Goal: Transaction & Acquisition: Purchase product/service

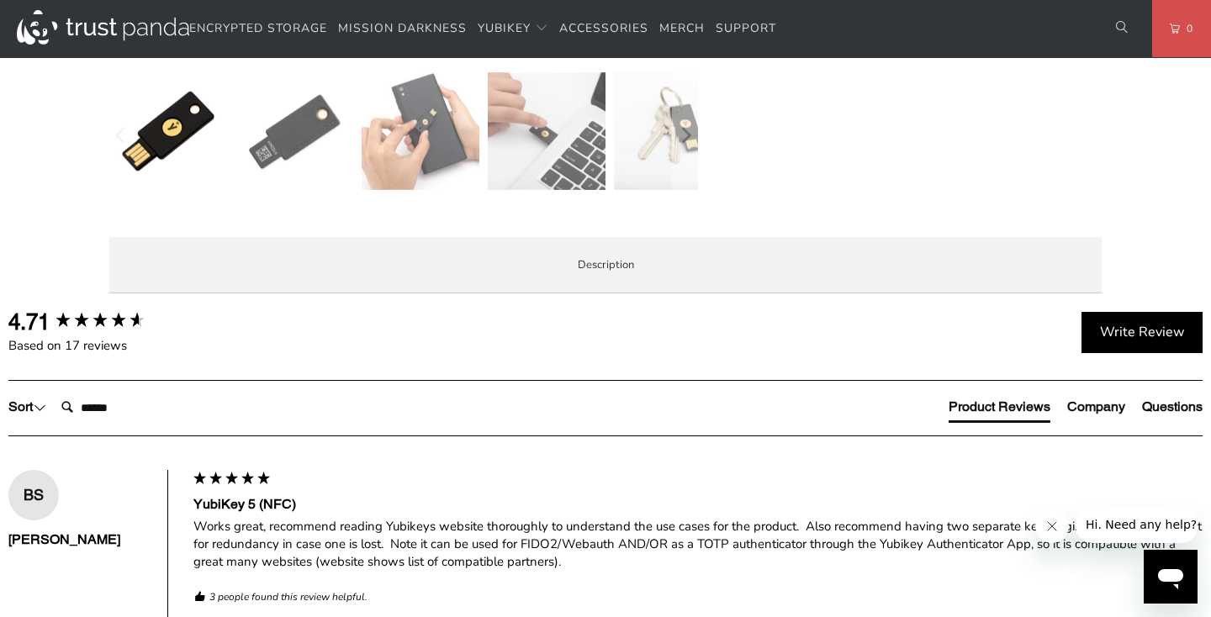
scroll to position [703, 0]
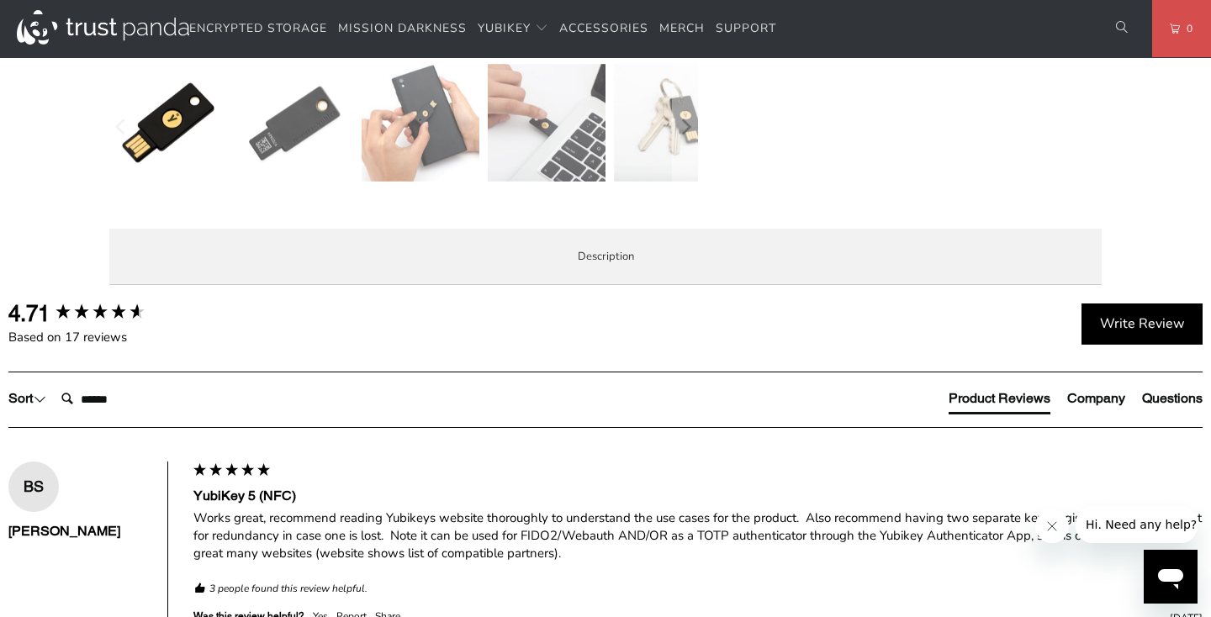
click at [0, 0] on p "The YubiKey 5 NFC is the #1 security key that works with more online services a…" at bounding box center [0, 0] width 0 height 0
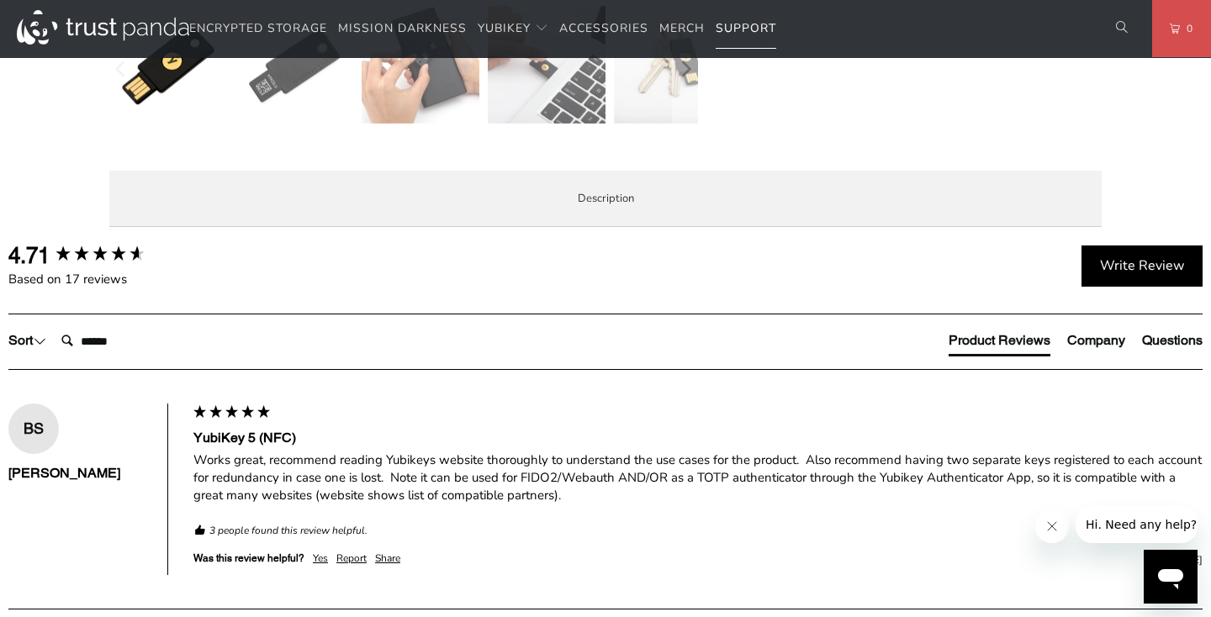
scroll to position [0, 0]
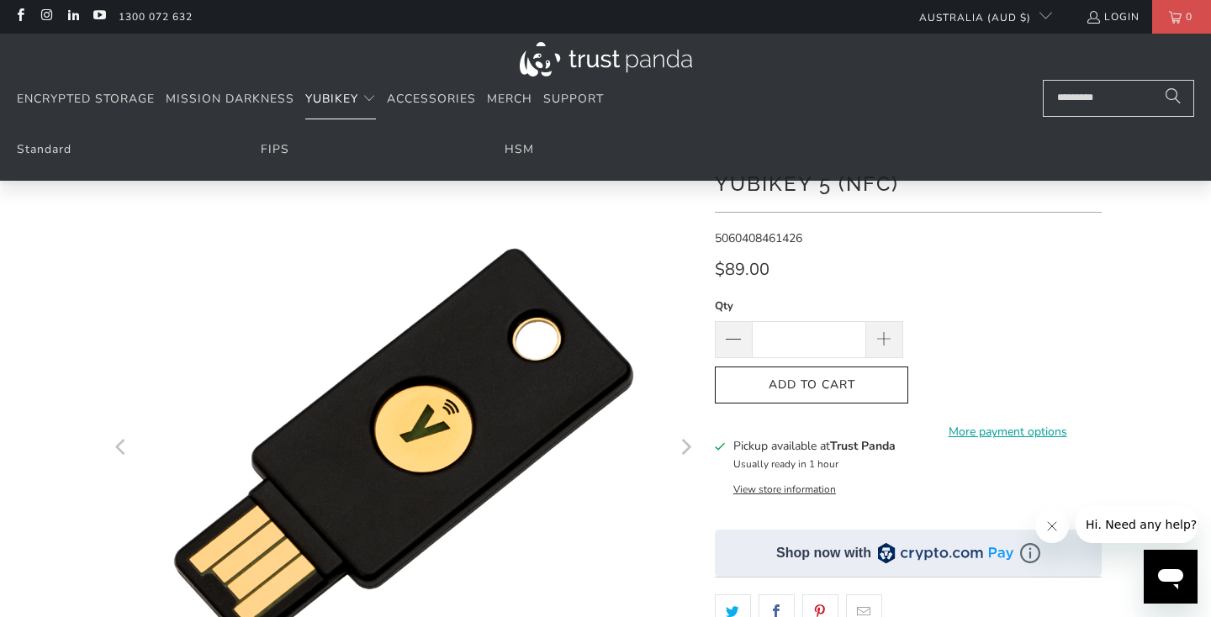
click at [363, 99] on span "Translation missing: en.navigation.header.main_nav" at bounding box center [369, 99] width 13 height 13
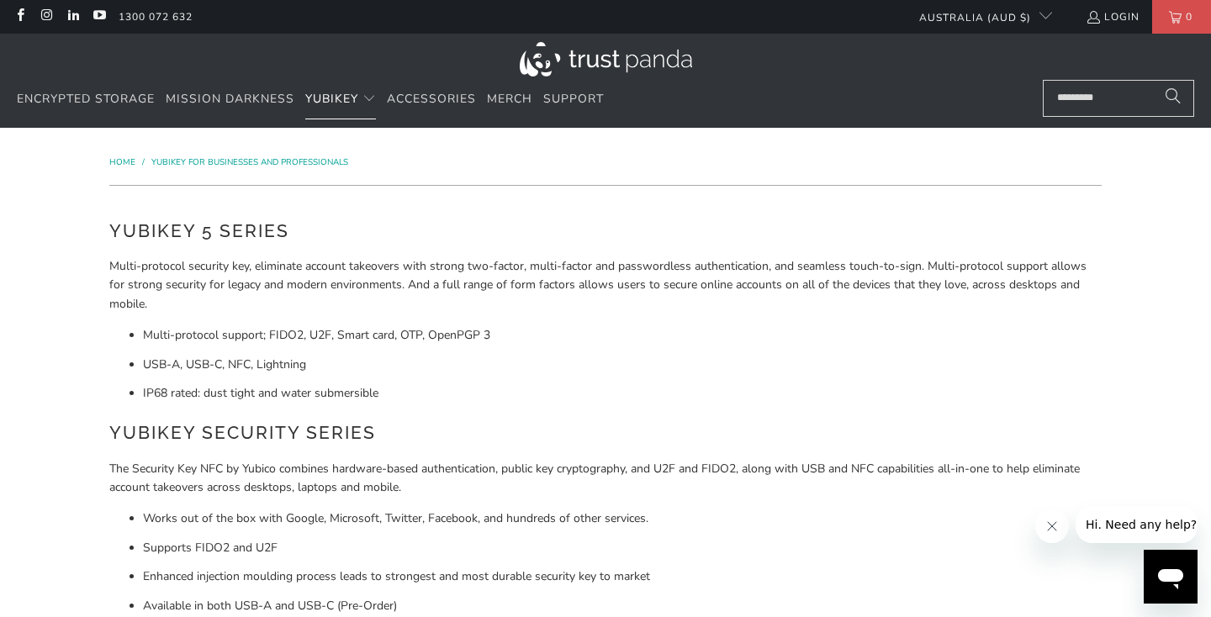
click at [351, 98] on span "YubiKey" at bounding box center [331, 99] width 53 height 16
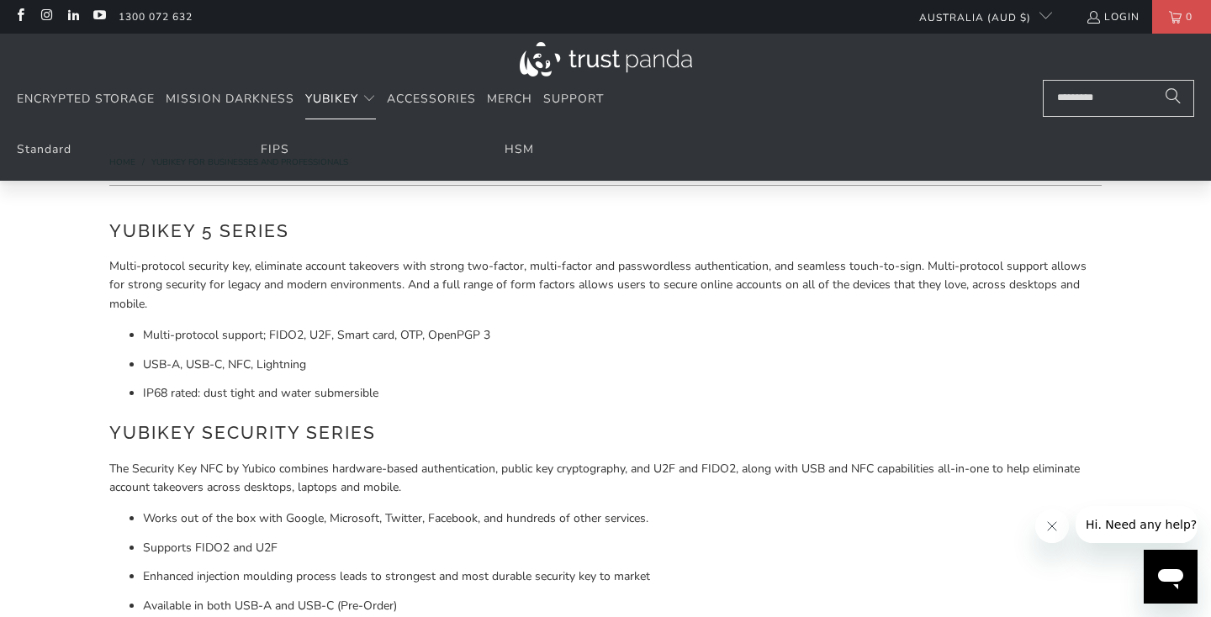
click at [373, 96] on span "Translation missing: en.navigation.header.main_nav" at bounding box center [369, 99] width 13 height 13
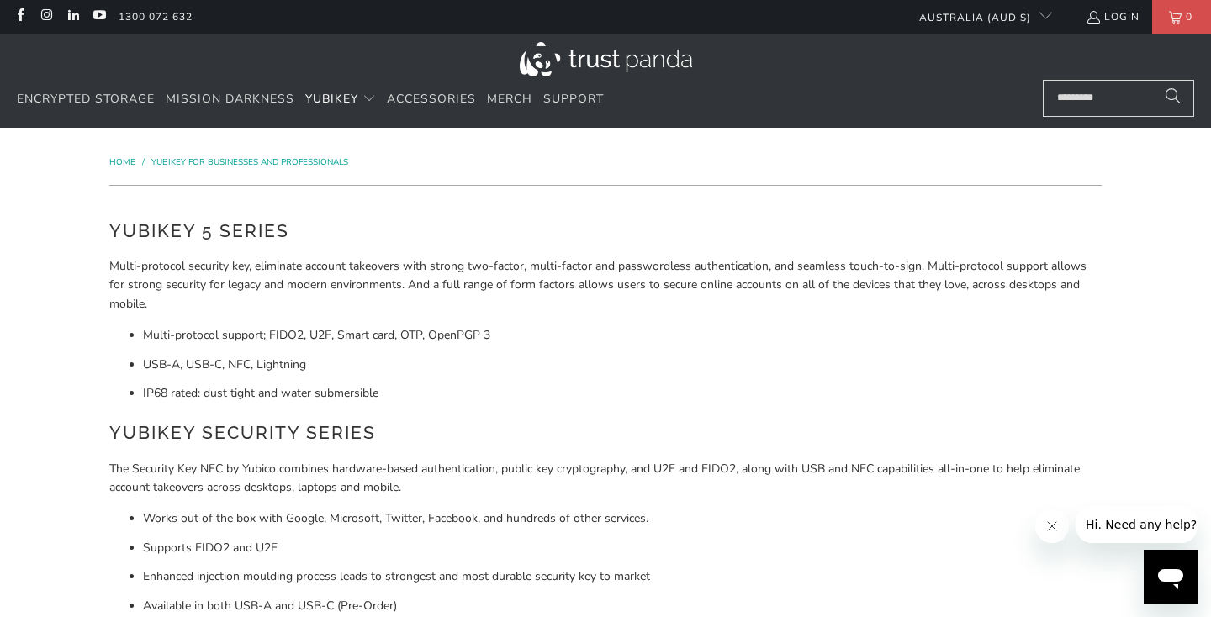
click at [121, 161] on span "Home" at bounding box center [122, 162] width 26 height 12
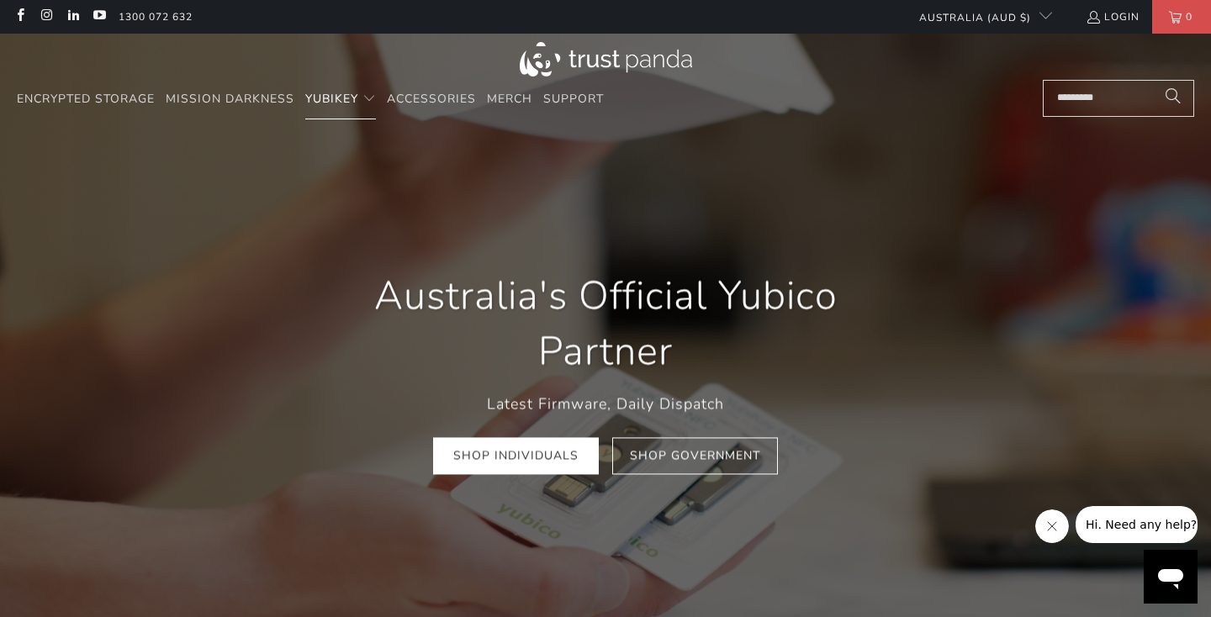
click at [366, 102] on span "Translation missing: en.navigation.header.main_nav" at bounding box center [369, 99] width 13 height 13
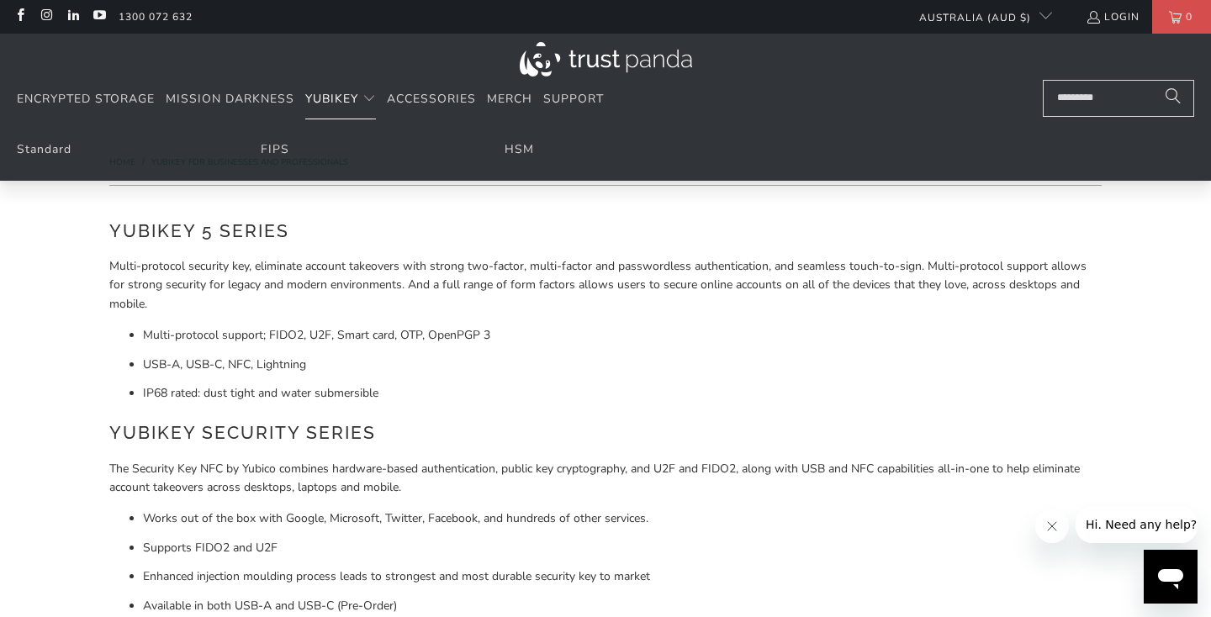
drag, startPoint x: 341, startPoint y: 98, endPoint x: 151, endPoint y: 142, distance: 194.2
click at [305, 119] on details "YubiKey Standard FIPS HSM" at bounding box center [340, 100] width 71 height 40
click at [49, 148] on link "Standard" at bounding box center [44, 149] width 55 height 16
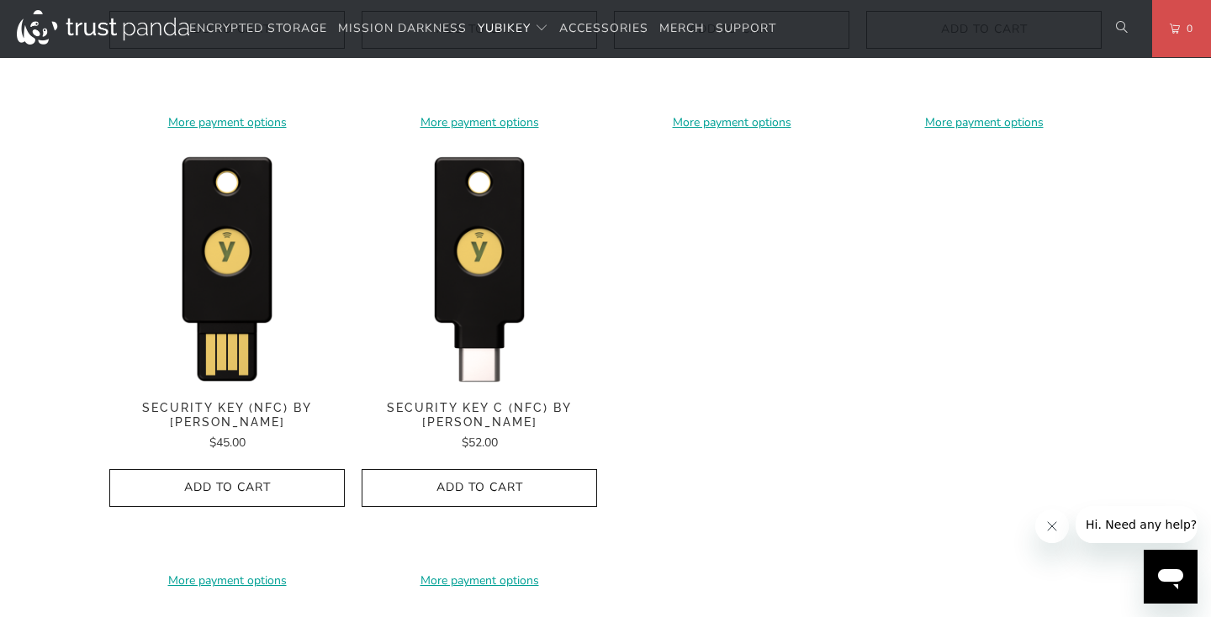
scroll to position [1670, 0]
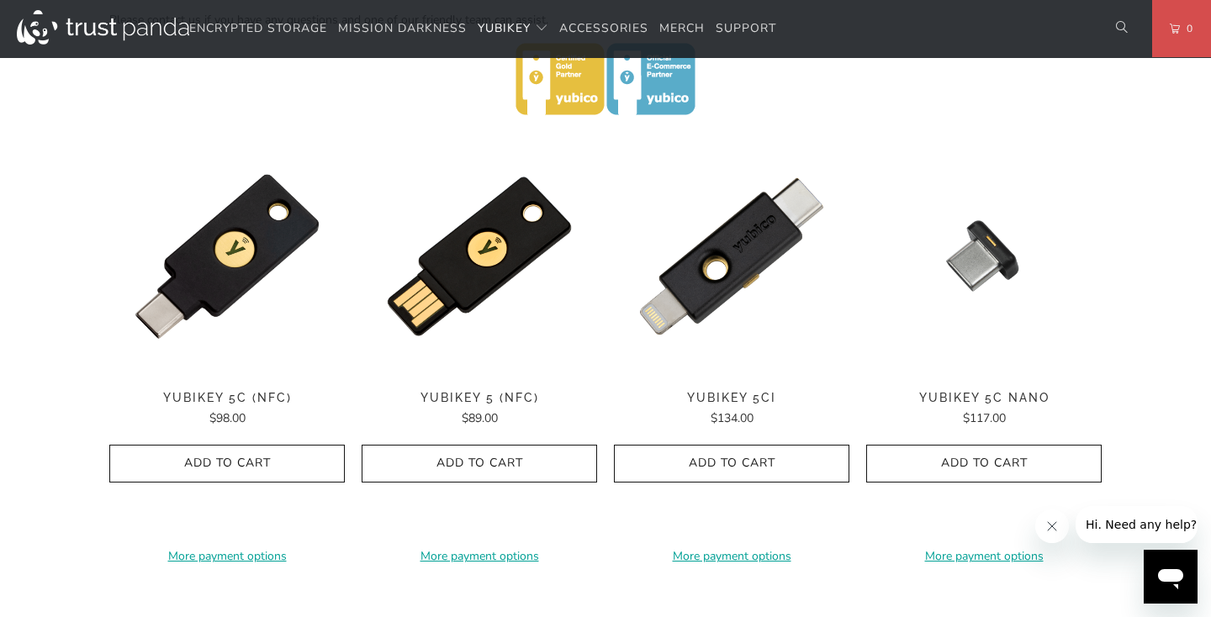
scroll to position [760, 0]
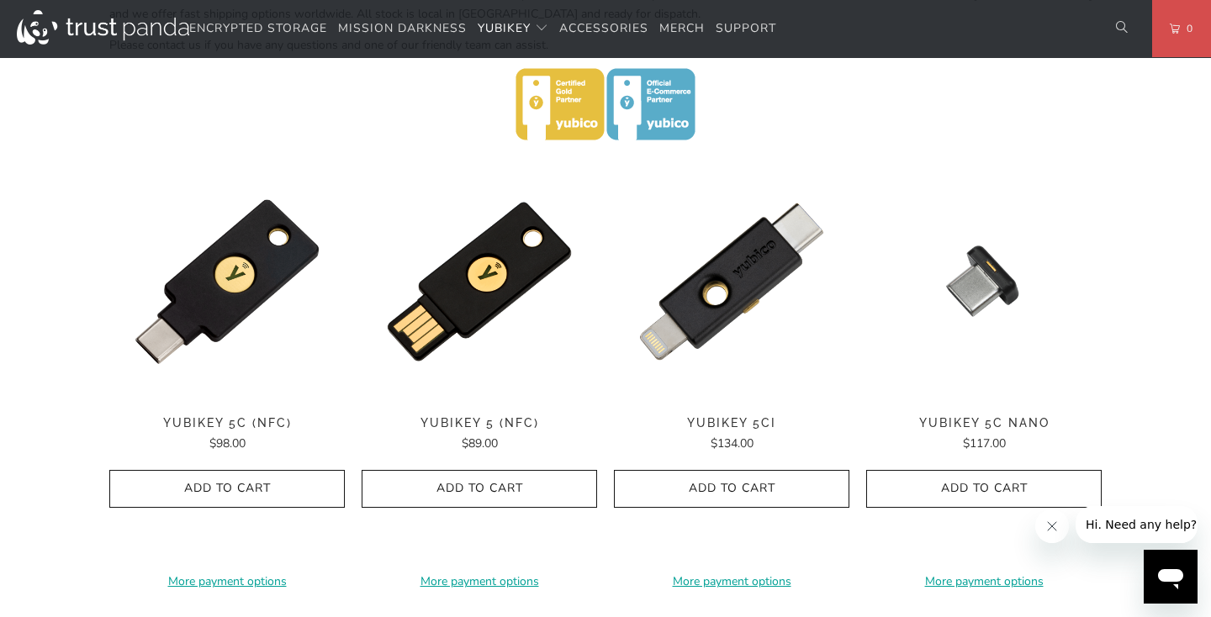
click at [1183, 262] on div "Home / YubiKey for Businesses and Professionals YubiKey 5 Series Multi-protocol…" at bounding box center [605, 445] width 1211 height 2155
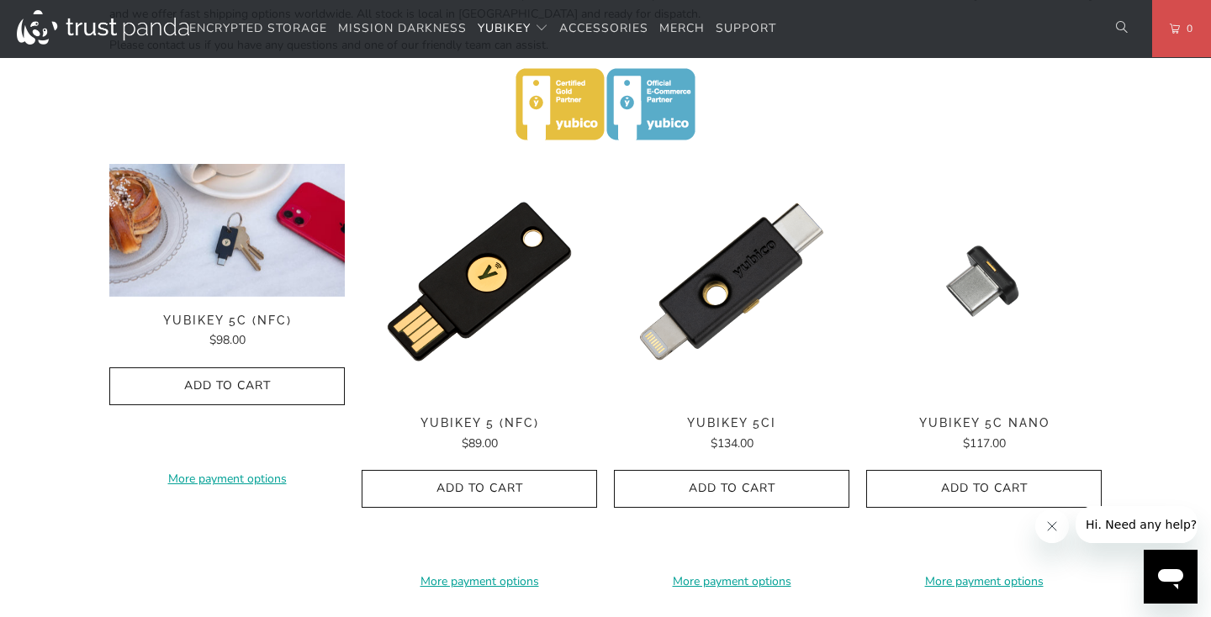
click at [139, 215] on img at bounding box center [227, 230] width 236 height 133
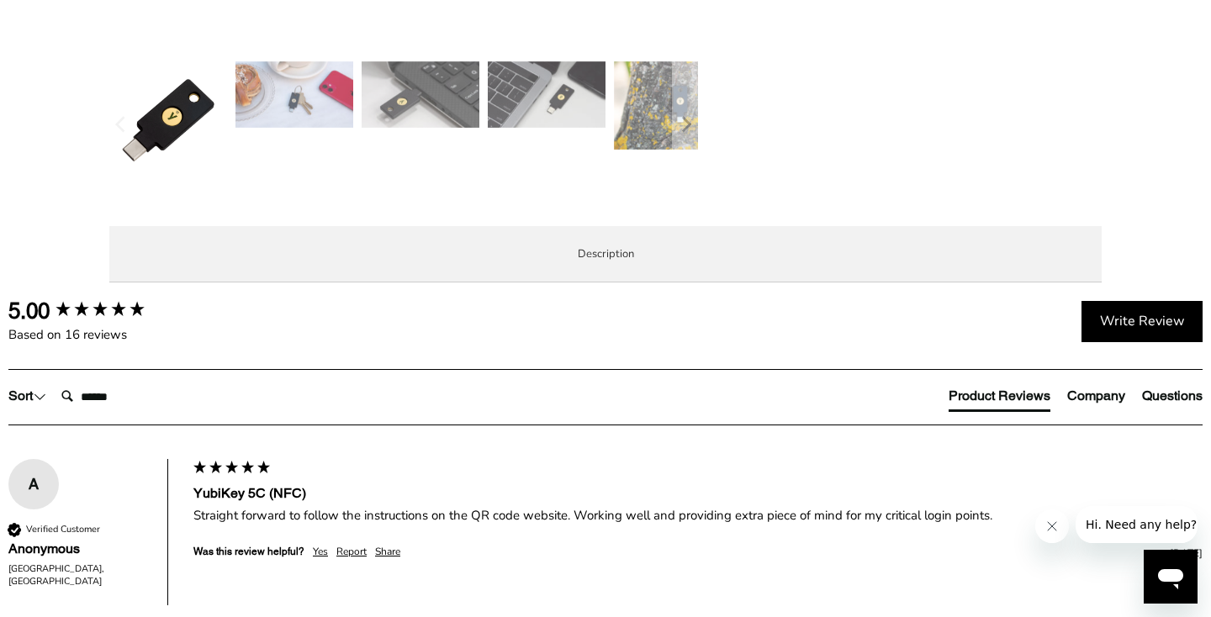
scroll to position [719, 0]
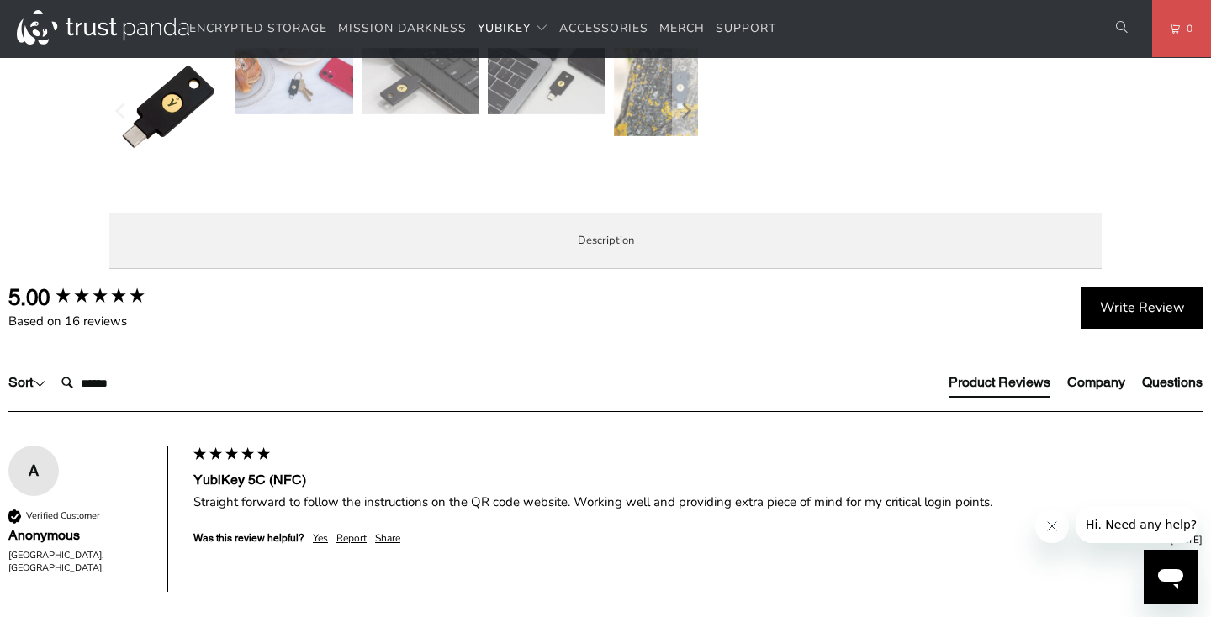
click at [0, 0] on p "The YubiKey 5C NFC works with more online services and applications than any ot…" at bounding box center [0, 0] width 0 height 0
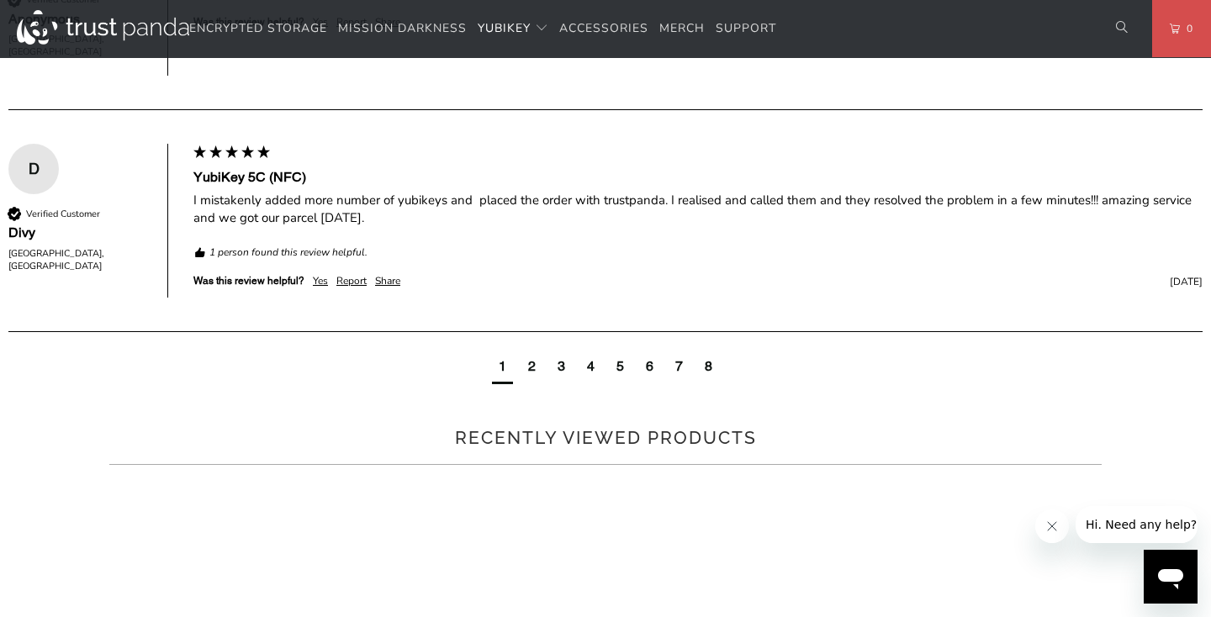
scroll to position [1237, 0]
click at [0, 0] on p "TAP-AND-GO - Just tap YubiKey 5C NFC to NFC-enabled Android, Windows 10 and iOS…" at bounding box center [0, 0] width 0 height 0
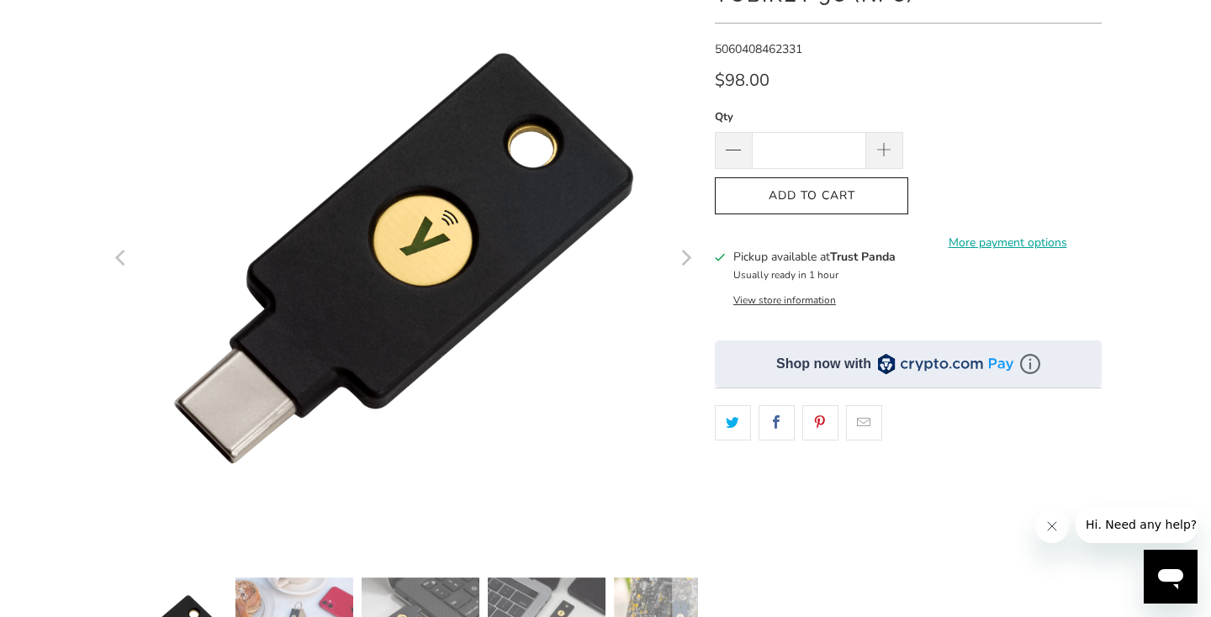
scroll to position [0, 0]
